Goal: Information Seeking & Learning: Learn about a topic

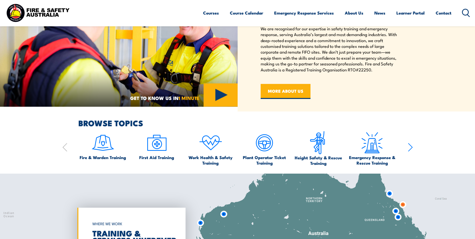
scroll to position [90, 0]
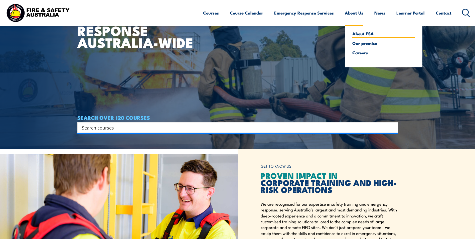
click at [356, 34] on link "About FSA" at bounding box center [383, 33] width 63 height 5
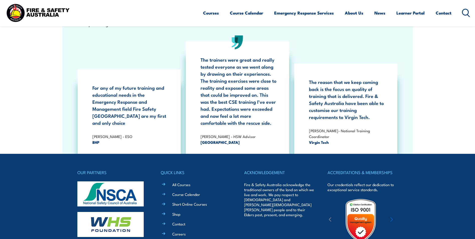
scroll to position [1602, 0]
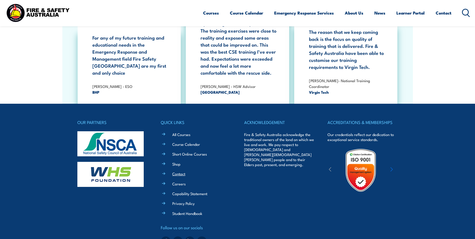
click at [174, 171] on link "Contact" at bounding box center [178, 173] width 13 height 5
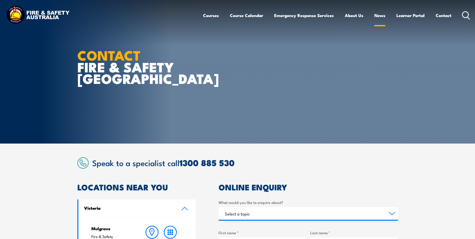
click at [379, 14] on link "News" at bounding box center [379, 15] width 11 height 13
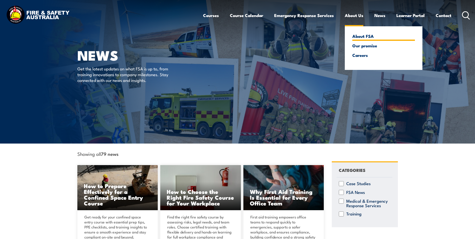
click at [359, 38] on link "About FSA" at bounding box center [383, 36] width 63 height 5
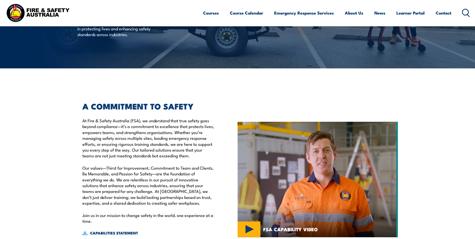
scroll to position [125, 0]
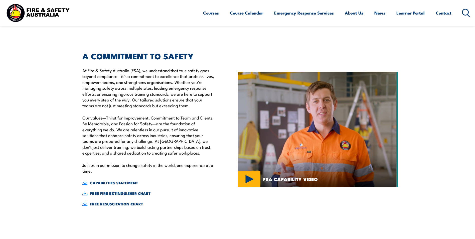
click at [127, 88] on p "At Fire & Safety Australia (FSA), we understand that true safety goes beyond co…" at bounding box center [148, 87] width 132 height 41
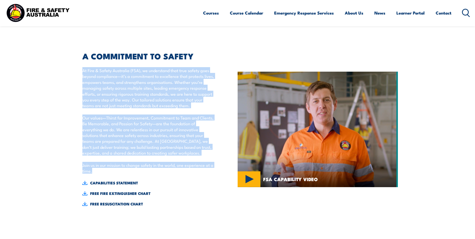
drag, startPoint x: 82, startPoint y: 71, endPoint x: 186, endPoint y: 168, distance: 142.7
click at [186, 168] on div "A COMMITMENT TO SAFETY At Fire & Safety Australia (FSA), we understand that tru…" at bounding box center [145, 129] width 137 height 154
copy div "At Fire & Safety Australia (FSA), we understand that true safety goes beyond co…"
